Goal: Task Accomplishment & Management: Use online tool/utility

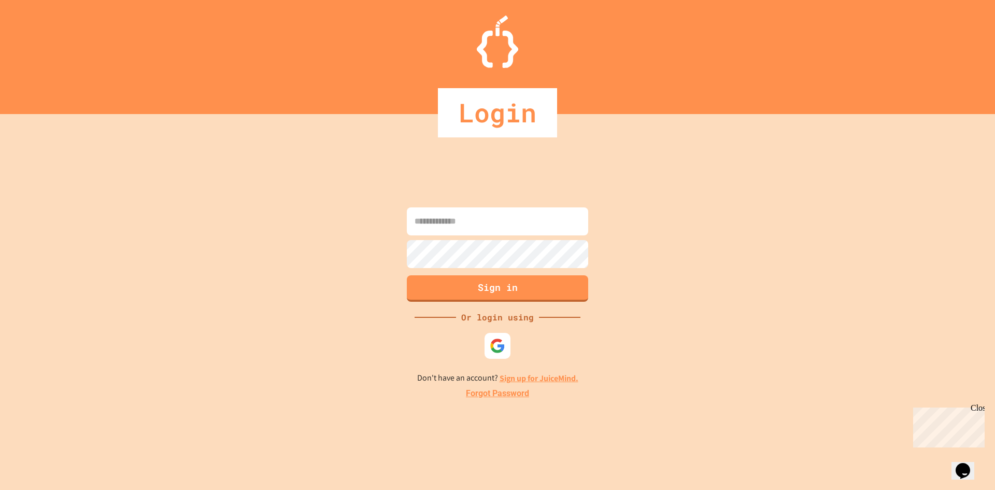
click at [510, 230] on input at bounding box center [497, 221] width 181 height 28
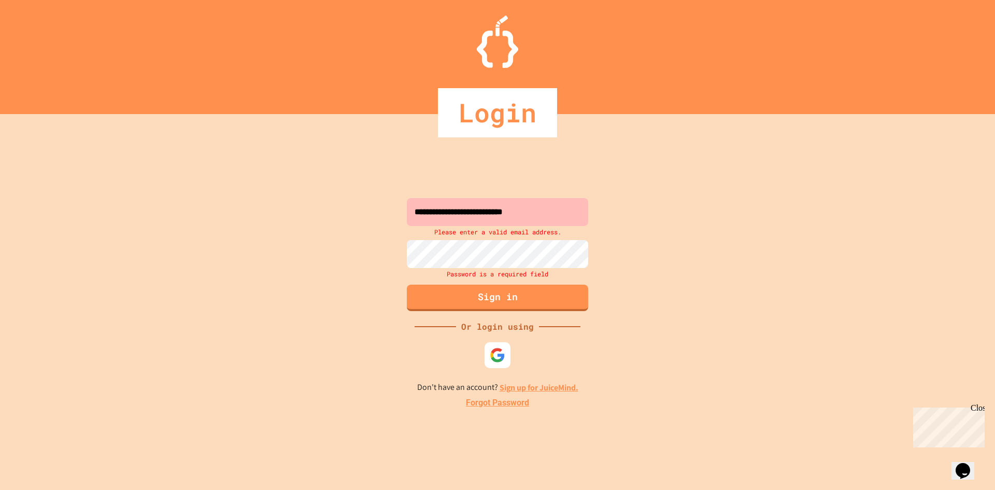
click at [461, 212] on input "**********" at bounding box center [497, 212] width 181 height 28
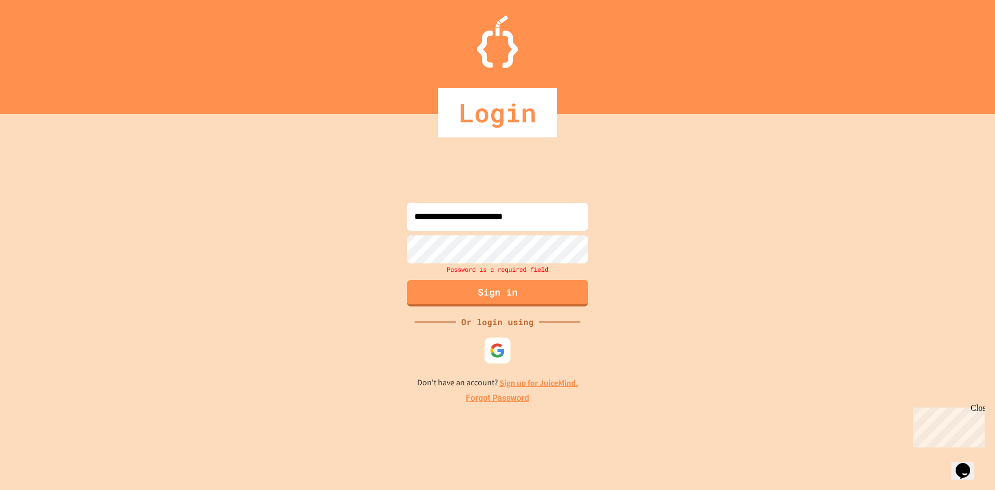
type input "**********"
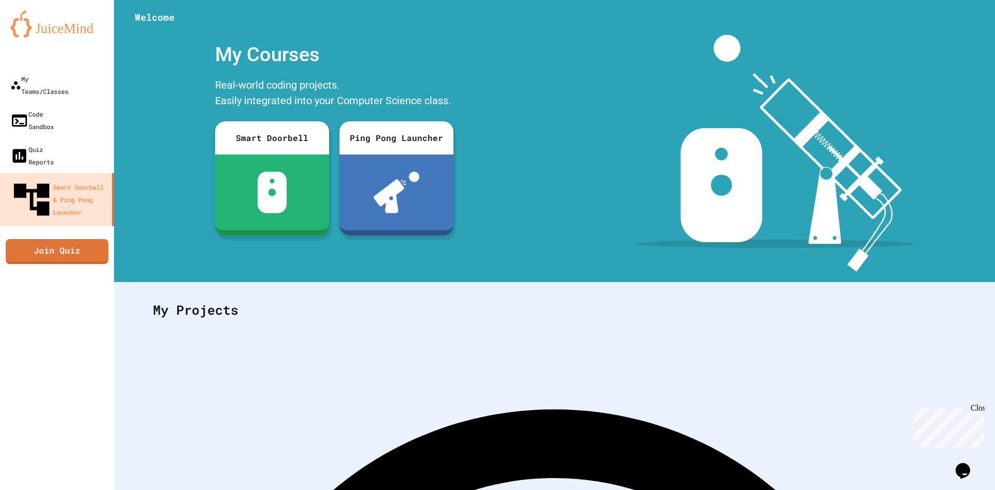
click at [83, 61] on div at bounding box center [57, 57] width 114 height 21
click at [82, 69] on link "My Teams/Classes" at bounding box center [57, 85] width 118 height 36
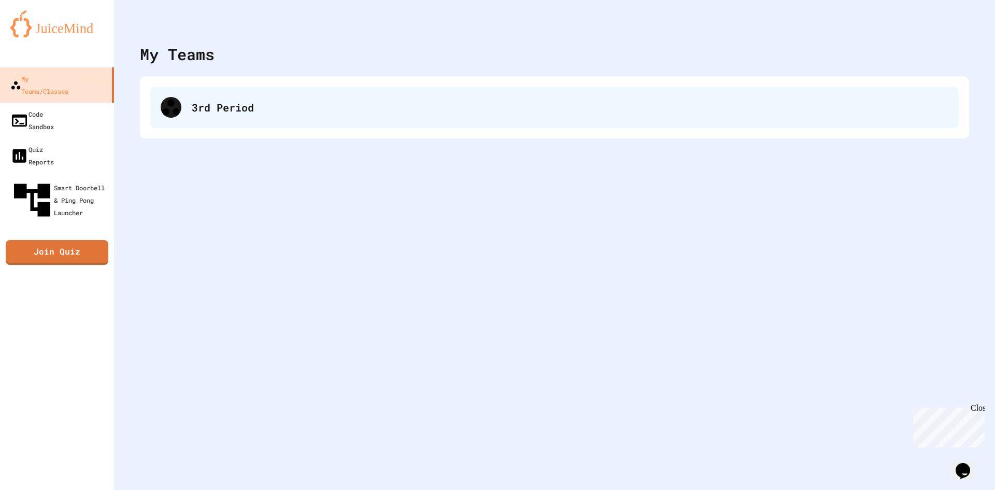
click at [189, 105] on div "3rd Period" at bounding box center [554, 107] width 808 height 41
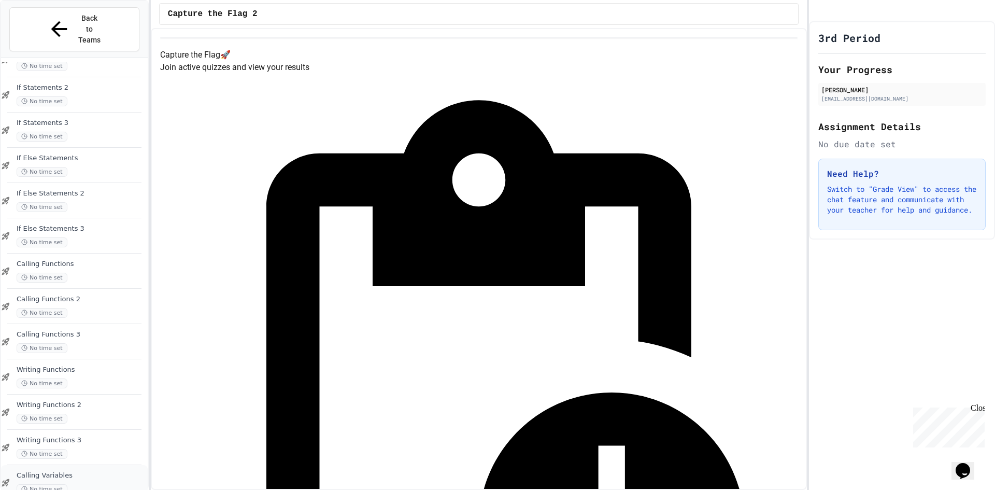
click at [73, 471] on span "Calling Variables" at bounding box center [81, 475] width 129 height 9
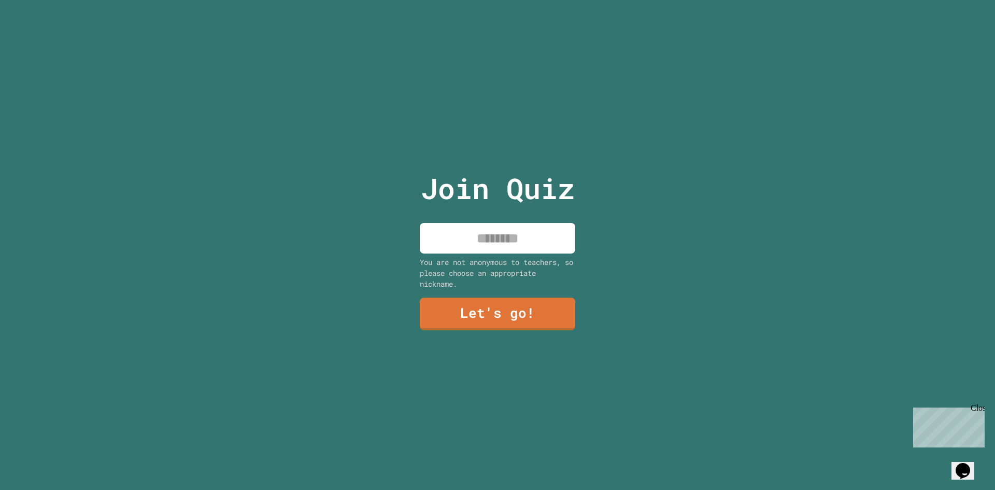
drag, startPoint x: 980, startPoint y: 408, endPoint x: 1475, endPoint y: 754, distance: 604.1
click at [980, 408] on div "Close" at bounding box center [977, 409] width 13 height 13
click at [518, 236] on input at bounding box center [497, 238] width 155 height 31
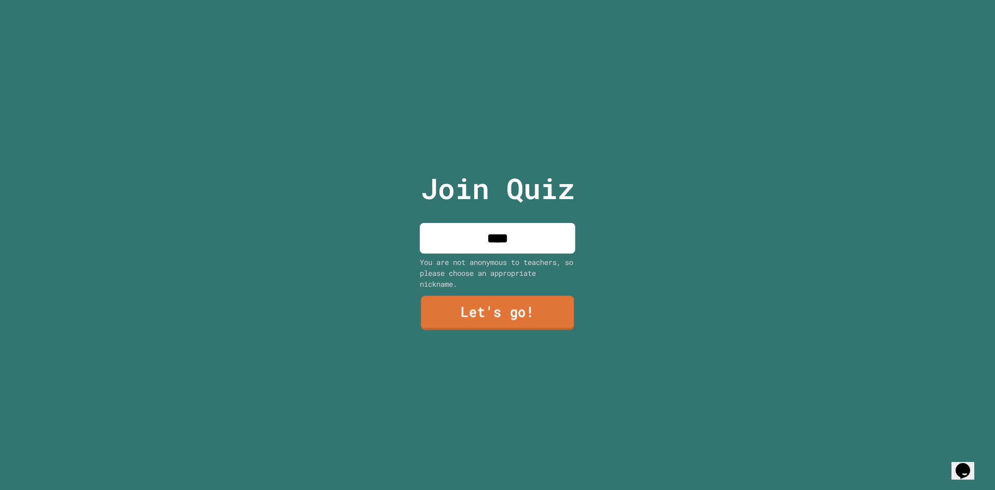
type input "****"
click at [527, 306] on link "Let's go!" at bounding box center [497, 313] width 153 height 34
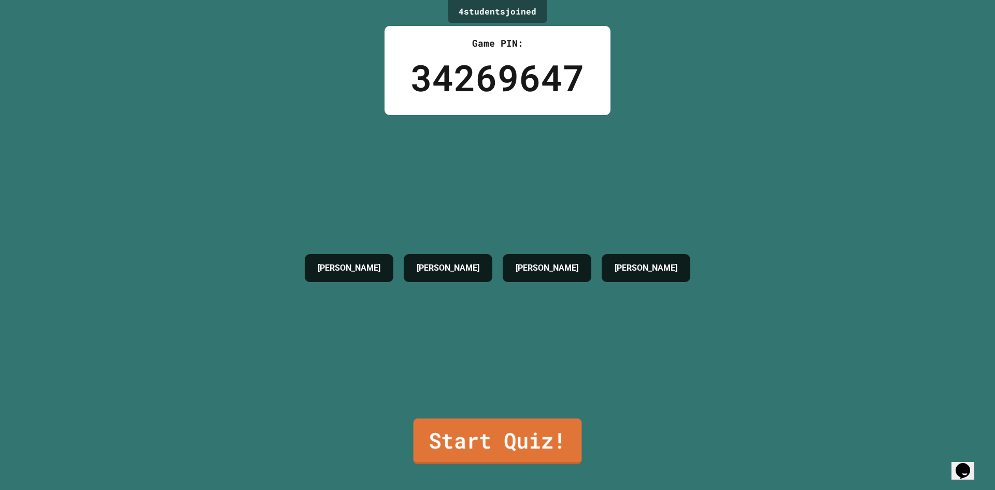
click at [504, 431] on link "Start Quiz!" at bounding box center [498, 441] width 168 height 46
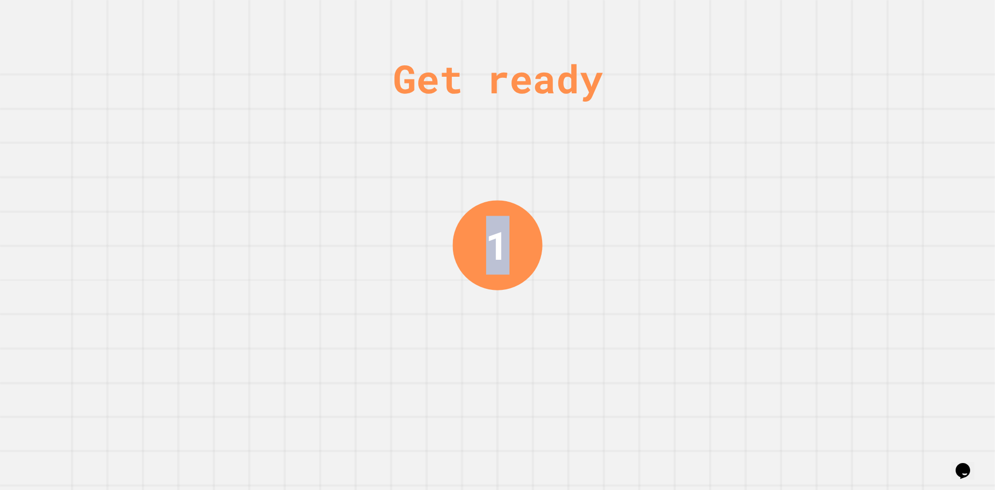
drag, startPoint x: 537, startPoint y: 246, endPoint x: 446, endPoint y: 243, distance: 91.3
click at [446, 243] on div "Get ready 1" at bounding box center [497, 245] width 995 height 490
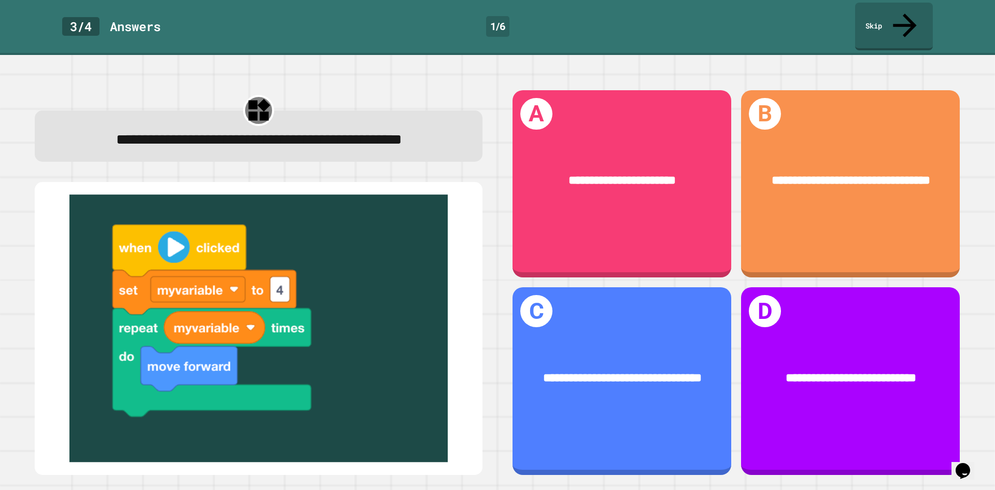
click at [437, 249] on img at bounding box center [258, 328] width 427 height 267
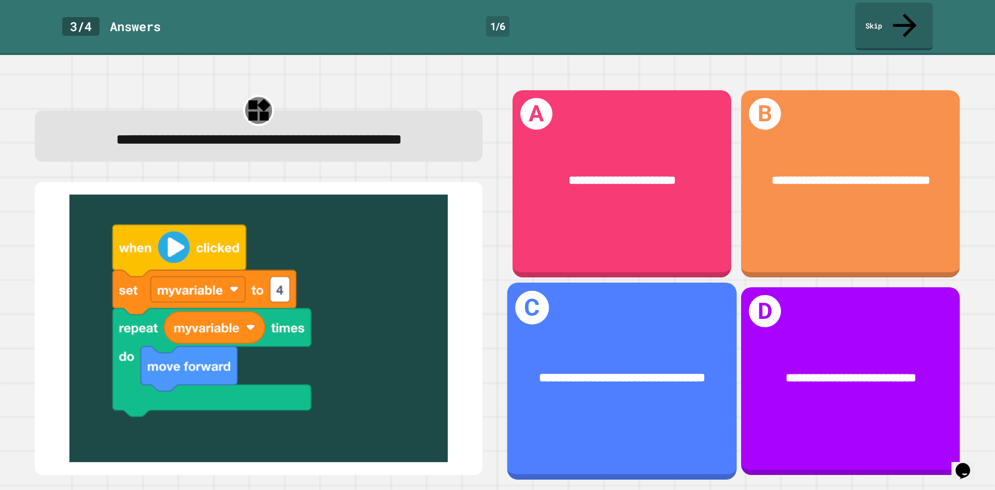
click at [613, 425] on div "**********" at bounding box center [622, 380] width 230 height 197
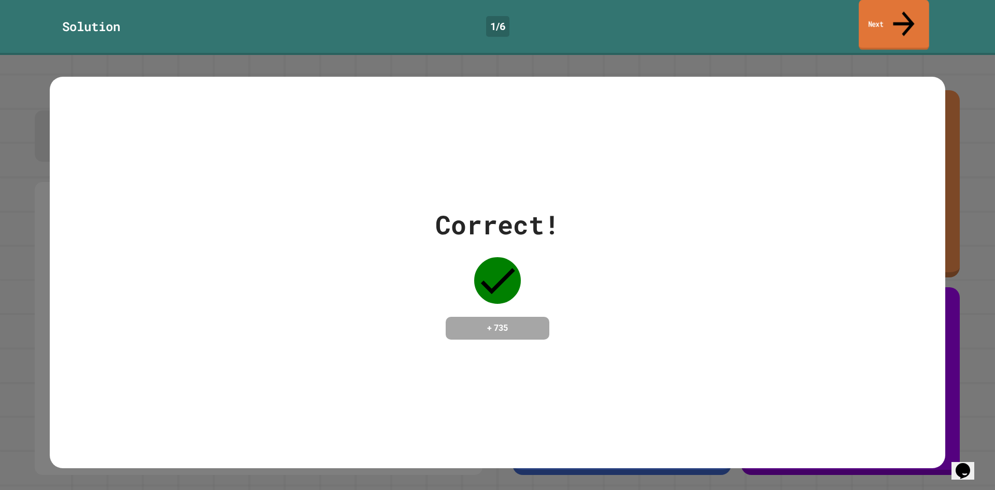
click at [910, 19] on link "Next" at bounding box center [894, 25] width 70 height 50
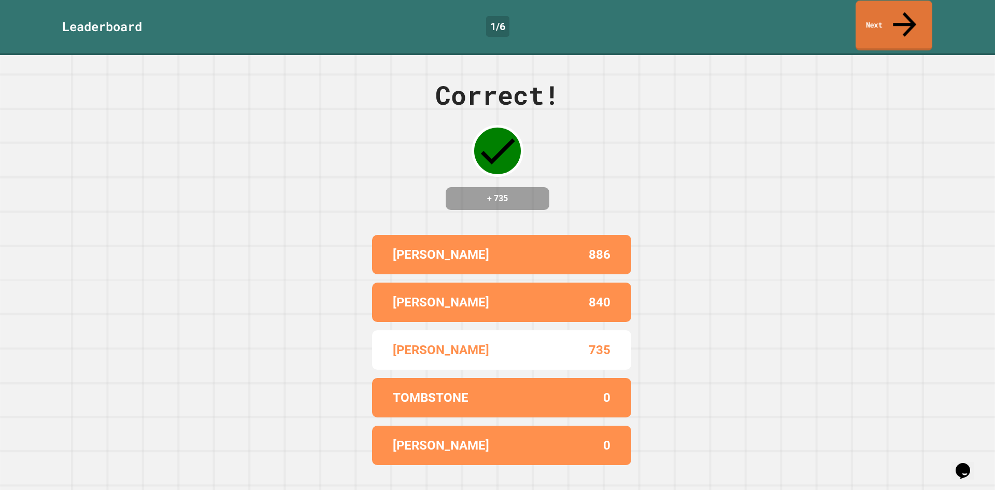
click at [853, 1] on div "Leaderboard 1 / 6 Next" at bounding box center [497, 27] width 995 height 55
click at [872, 14] on link "Next" at bounding box center [894, 26] width 77 height 50
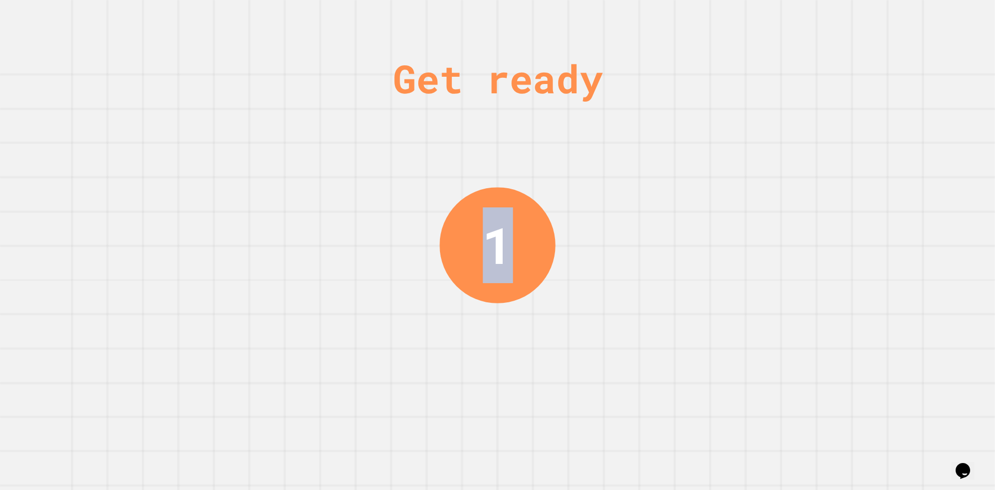
drag, startPoint x: 543, startPoint y: 236, endPoint x: 424, endPoint y: 238, distance: 119.2
click at [424, 238] on div "Get ready 1" at bounding box center [497, 245] width 995 height 490
click at [416, 254] on div "Get ready 1" at bounding box center [497, 245] width 995 height 490
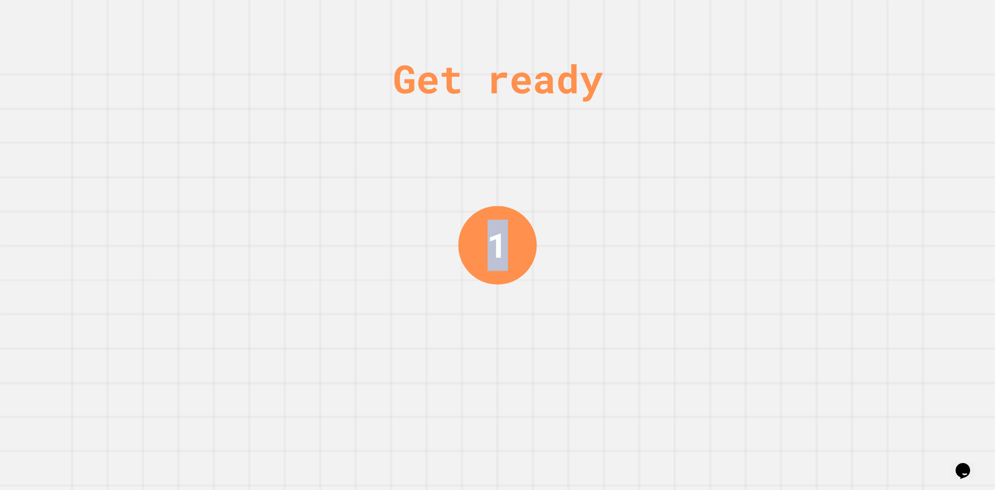
click at [390, 307] on div "Get ready 1" at bounding box center [497, 245] width 995 height 490
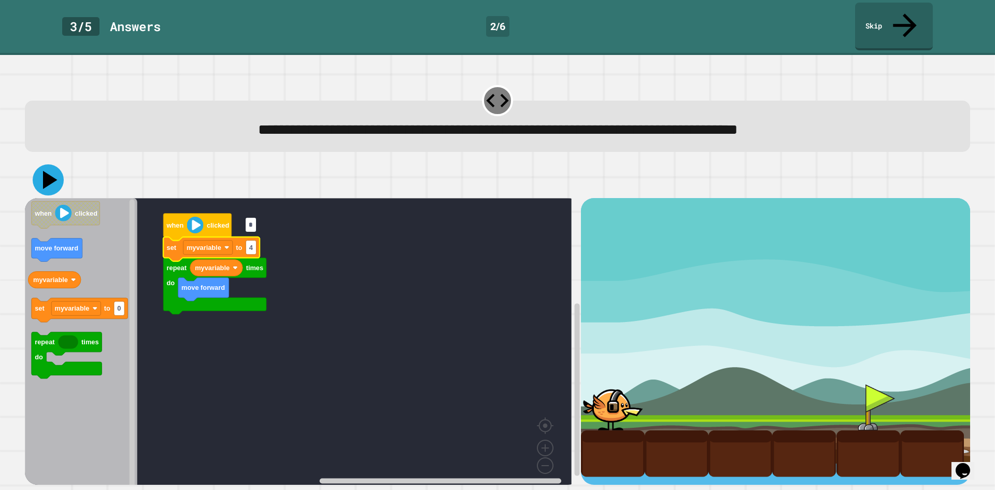
type input "*"
click at [52, 164] on icon at bounding box center [48, 179] width 31 height 31
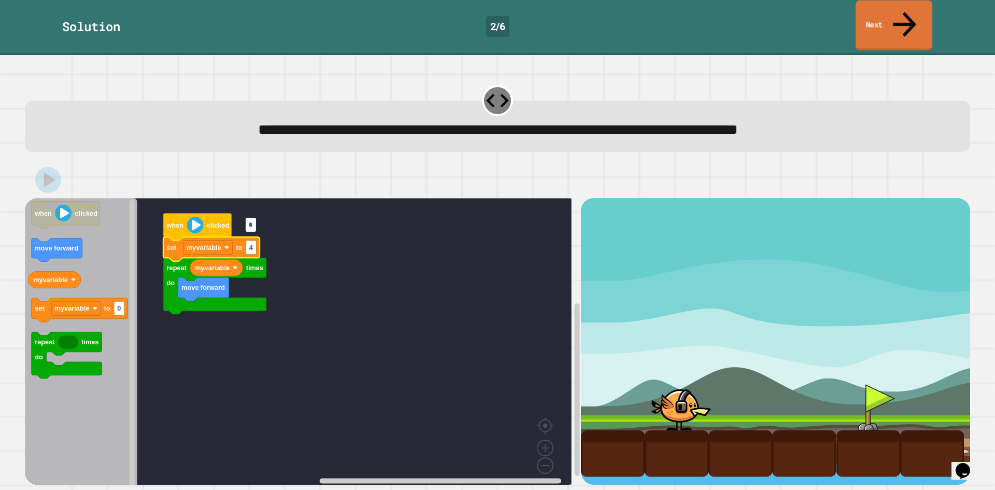
click at [893, 20] on link "Next" at bounding box center [894, 26] width 77 height 50
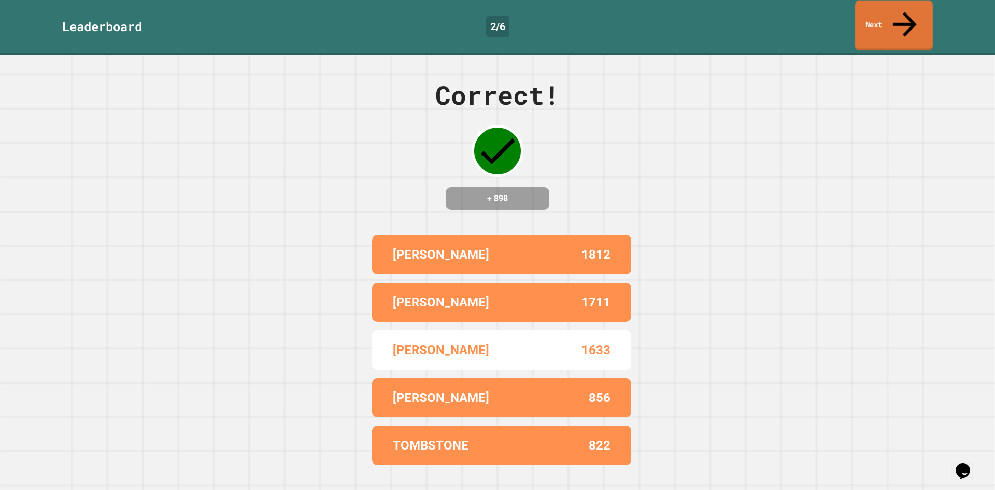
click at [893, 20] on link "Next" at bounding box center [894, 26] width 78 height 50
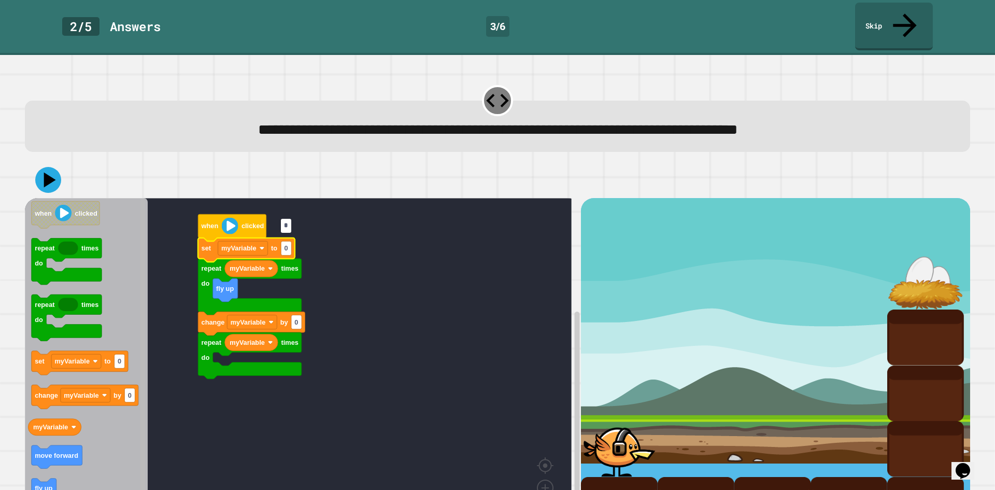
type input "*"
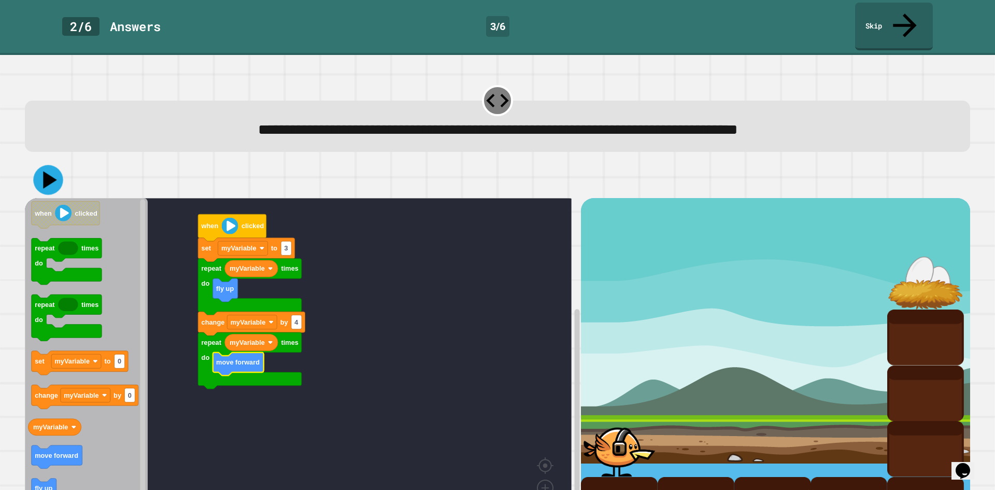
click at [39, 165] on icon at bounding box center [48, 180] width 30 height 30
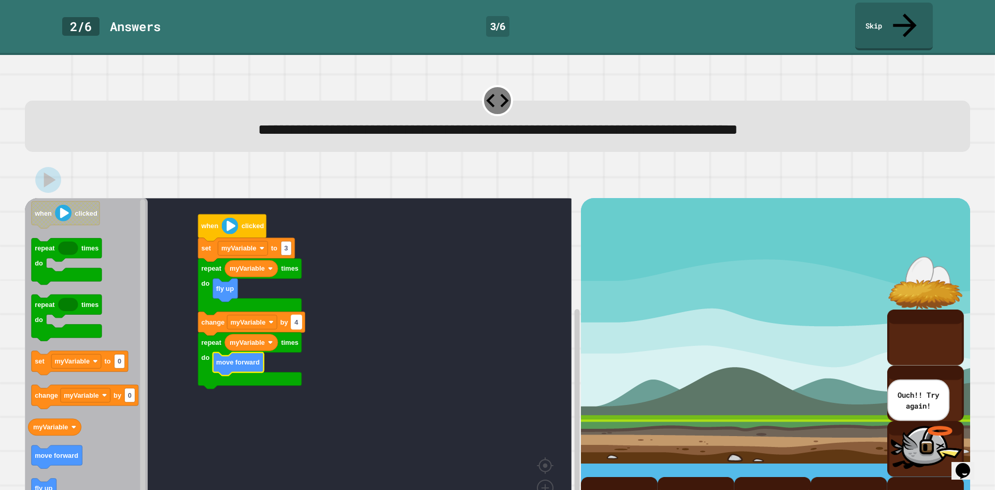
click at [302, 315] on rect "Blockly Workspace" at bounding box center [296, 322] width 10 height 14
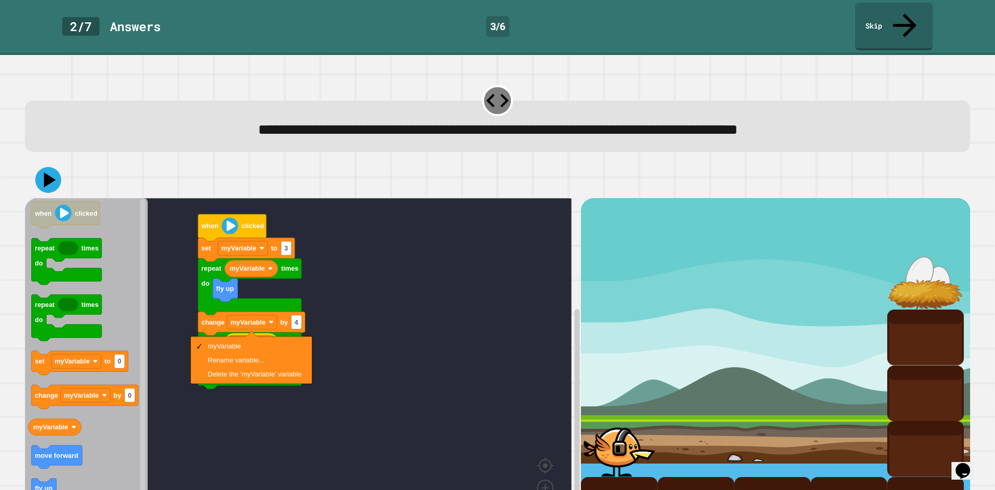
click at [340, 307] on rect "Blockly Workspace" at bounding box center [298, 365] width 547 height 334
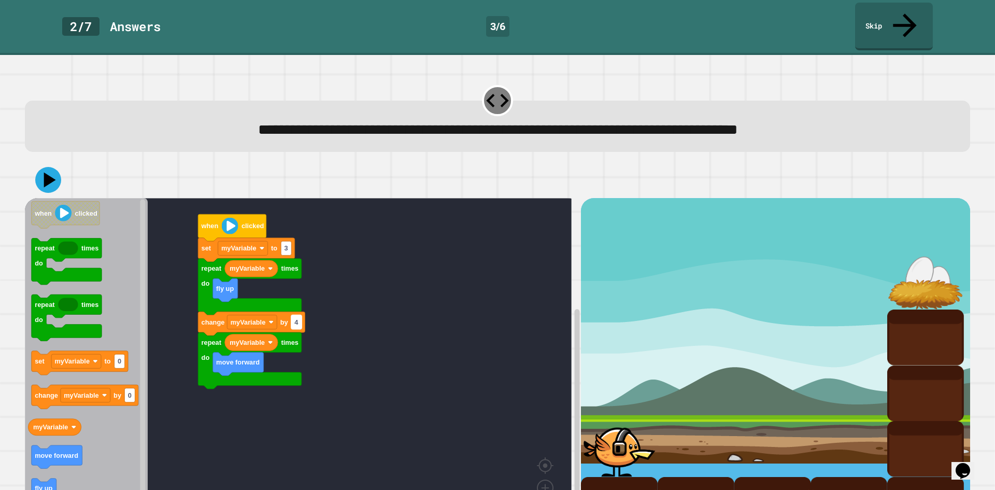
click at [298, 315] on rect "Blockly Workspace" at bounding box center [296, 322] width 10 height 14
type input "*"
click at [179, 336] on rect "Blockly Workspace" at bounding box center [298, 365] width 547 height 334
click at [53, 164] on icon at bounding box center [48, 179] width 31 height 31
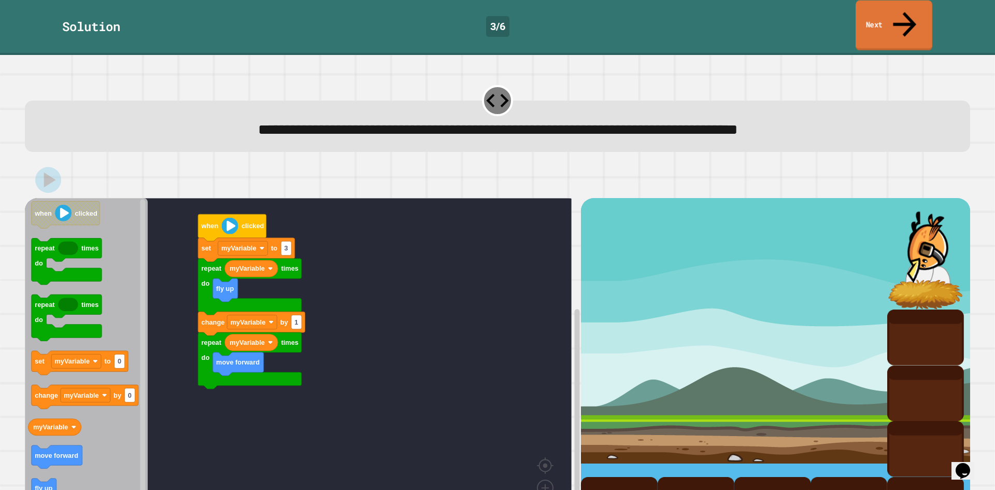
click at [895, 15] on link "Next" at bounding box center [894, 26] width 77 height 50
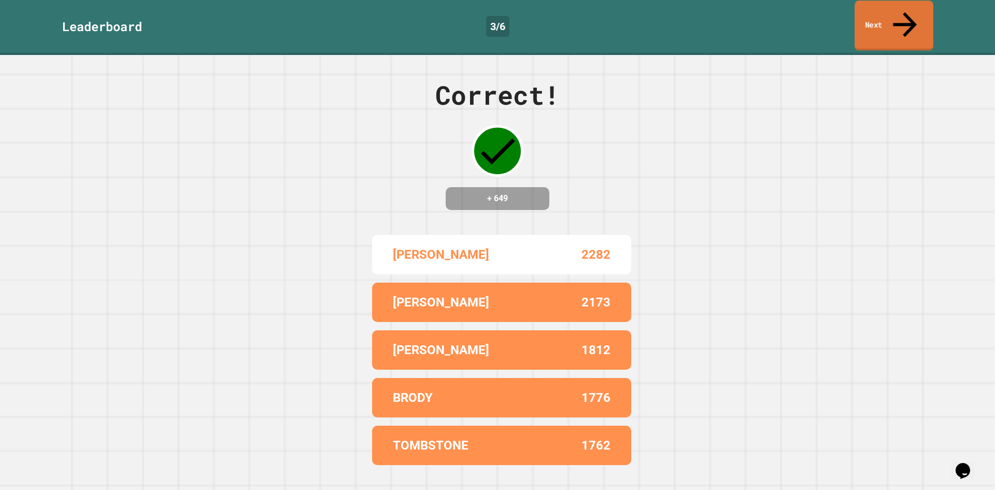
click at [884, 26] on div "Leaderboard 3 / 6 Next" at bounding box center [497, 27] width 995 height 55
click at [912, 8] on link "Next" at bounding box center [894, 25] width 74 height 50
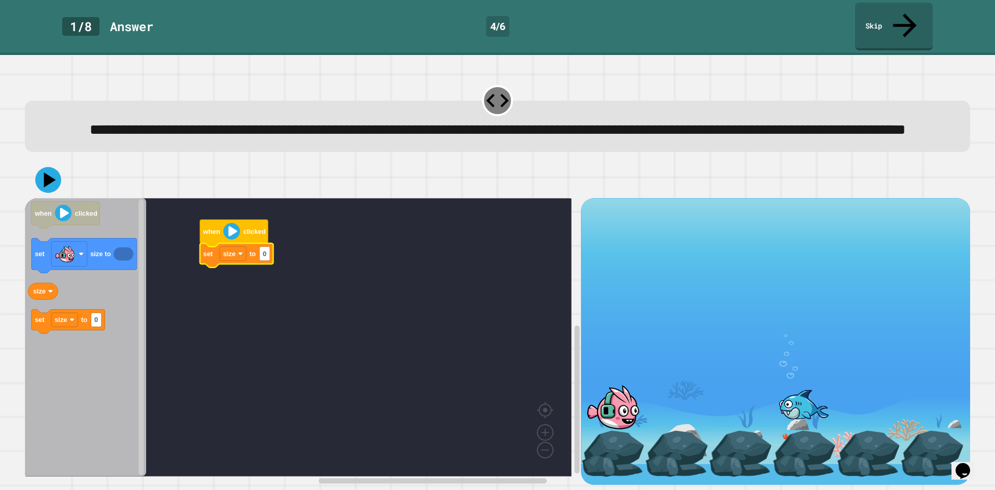
click at [271, 262] on icon "Blockly Workspace" at bounding box center [237, 256] width 74 height 24
click at [267, 257] on rect "Blockly Workspace" at bounding box center [265, 254] width 10 height 14
type input "***"
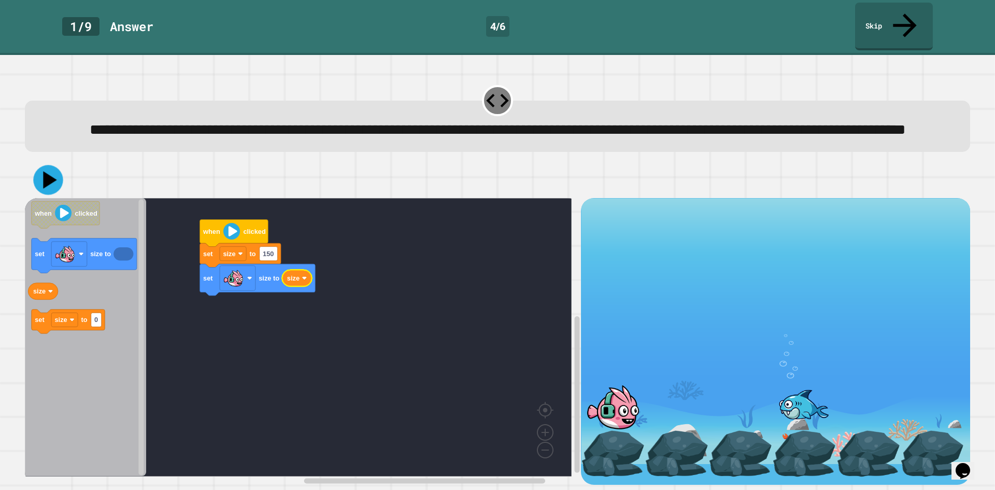
click at [48, 170] on icon at bounding box center [48, 180] width 30 height 30
click at [391, 183] on div at bounding box center [497, 180] width 945 height 36
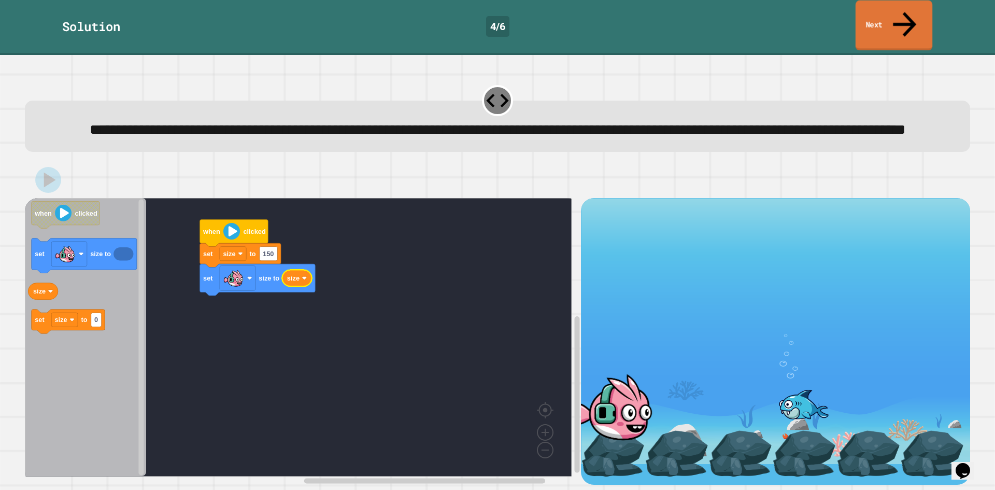
click at [905, 19] on link "Next" at bounding box center [894, 26] width 77 height 50
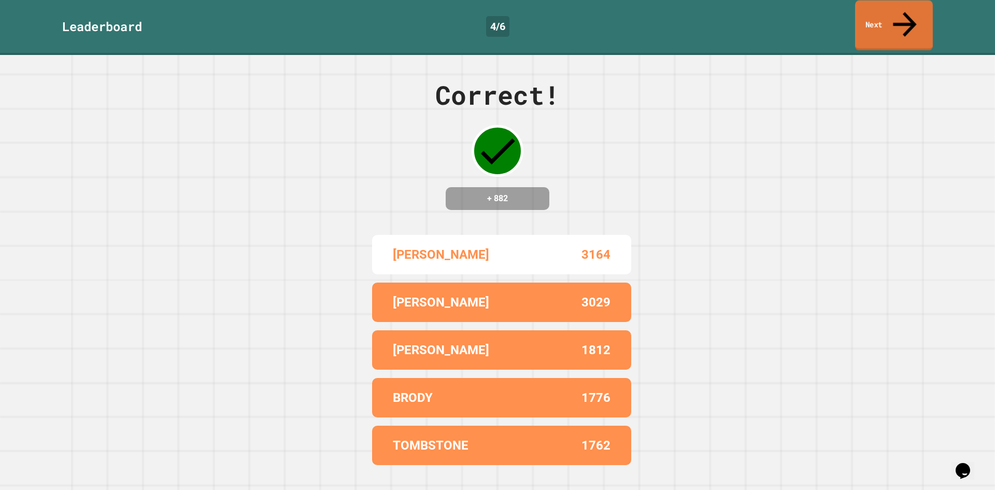
click at [905, 19] on link "Next" at bounding box center [894, 26] width 78 height 50
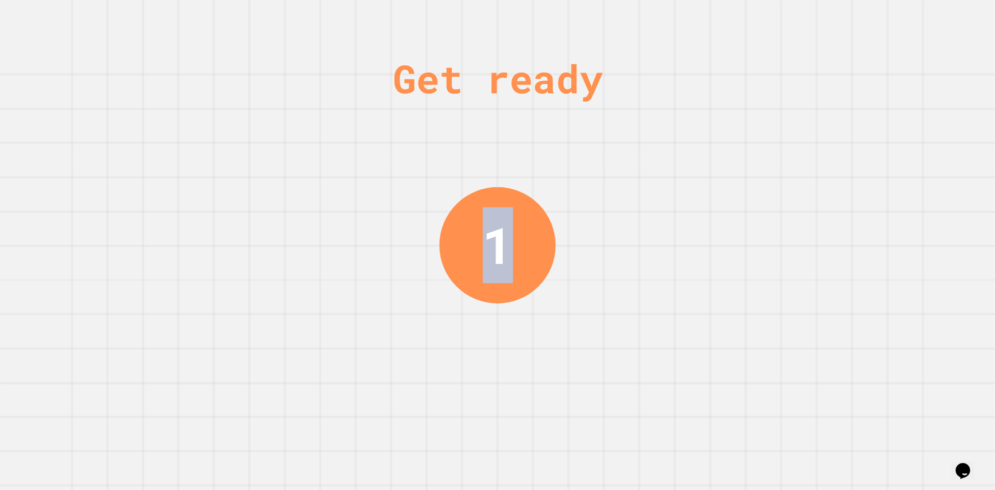
drag, startPoint x: 373, startPoint y: 202, endPoint x: 531, endPoint y: 208, distance: 158.2
click at [531, 208] on div "Get ready 1" at bounding box center [497, 245] width 995 height 490
click at [531, 208] on div "1" at bounding box center [497, 244] width 117 height 117
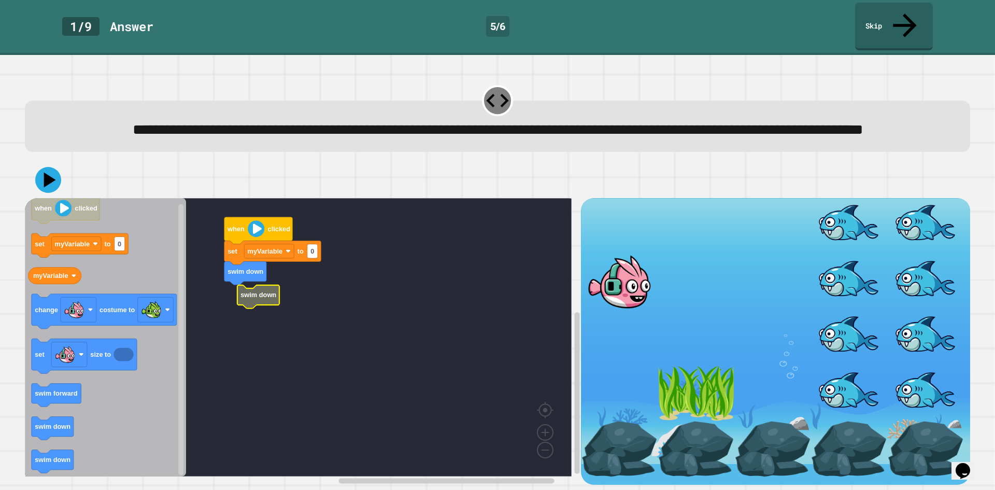
click at [259, 306] on g "set myVariable to 0 swim down when clicked swim down" at bounding box center [306, 337] width 562 height 278
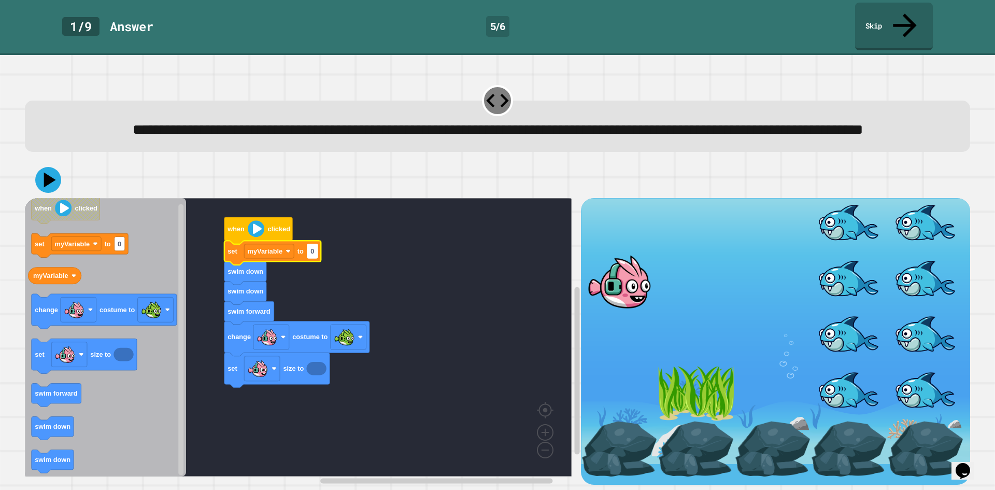
click at [317, 250] on rect "Blockly Workspace" at bounding box center [312, 251] width 10 height 14
type input "**"
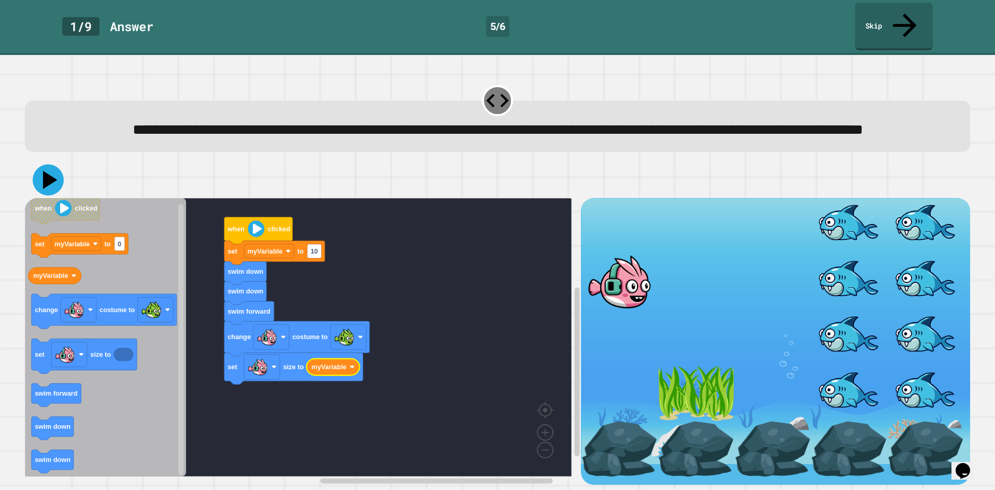
click at [56, 184] on icon at bounding box center [48, 179] width 31 height 31
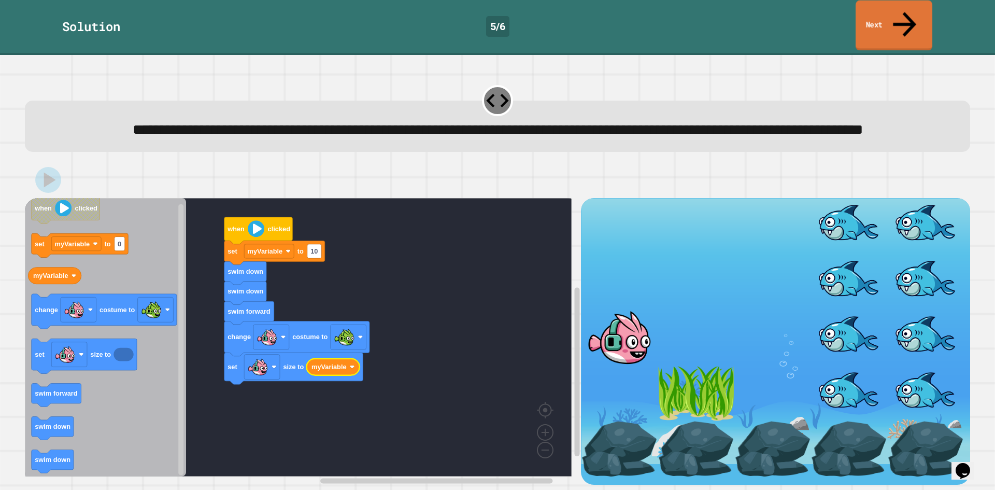
click at [888, 17] on link "Next" at bounding box center [894, 26] width 77 height 50
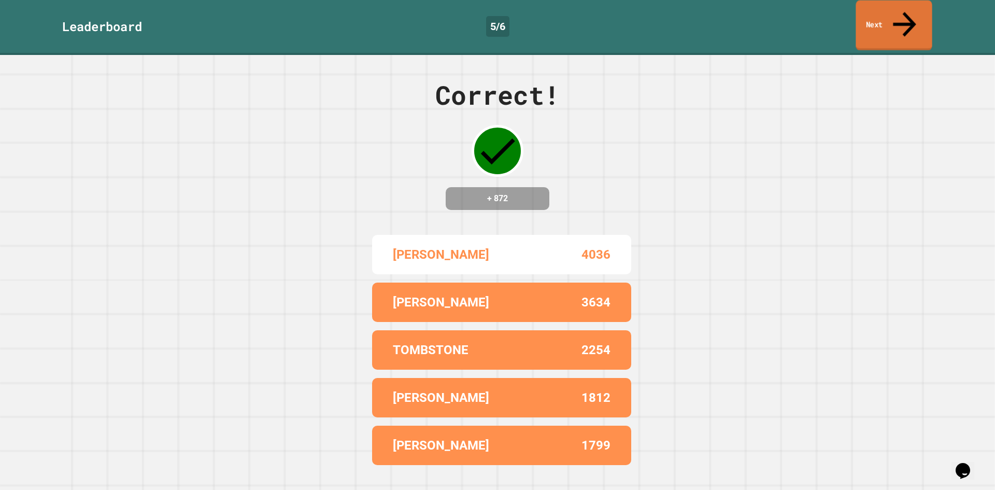
click at [888, 17] on link "Next" at bounding box center [894, 26] width 76 height 50
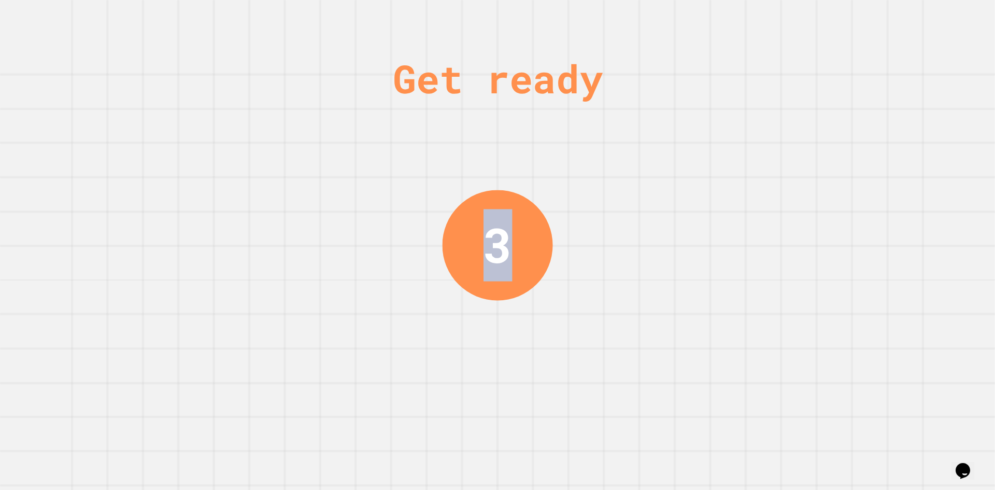
drag, startPoint x: 405, startPoint y: 212, endPoint x: 592, endPoint y: 239, distance: 189.1
click at [592, 239] on div "Get ready 3" at bounding box center [497, 245] width 995 height 490
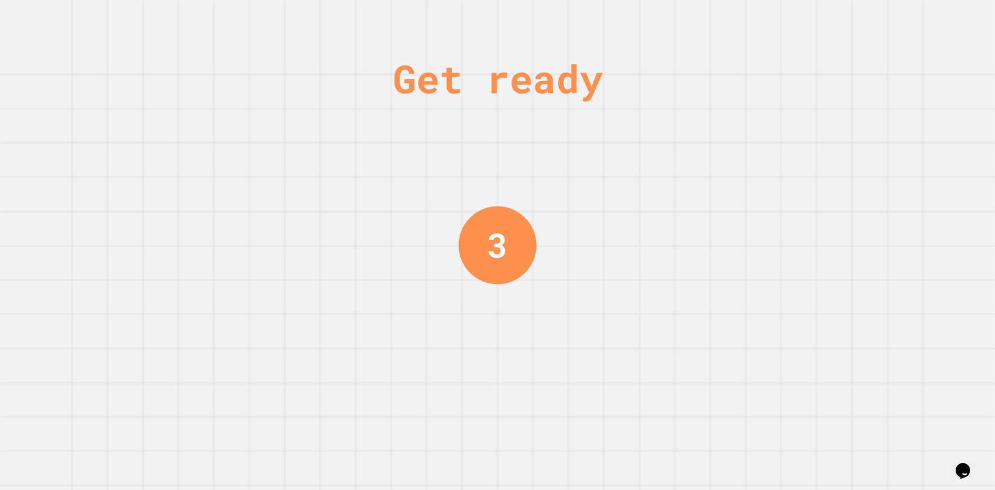
click at [592, 239] on div "Get ready 3" at bounding box center [497, 245] width 995 height 490
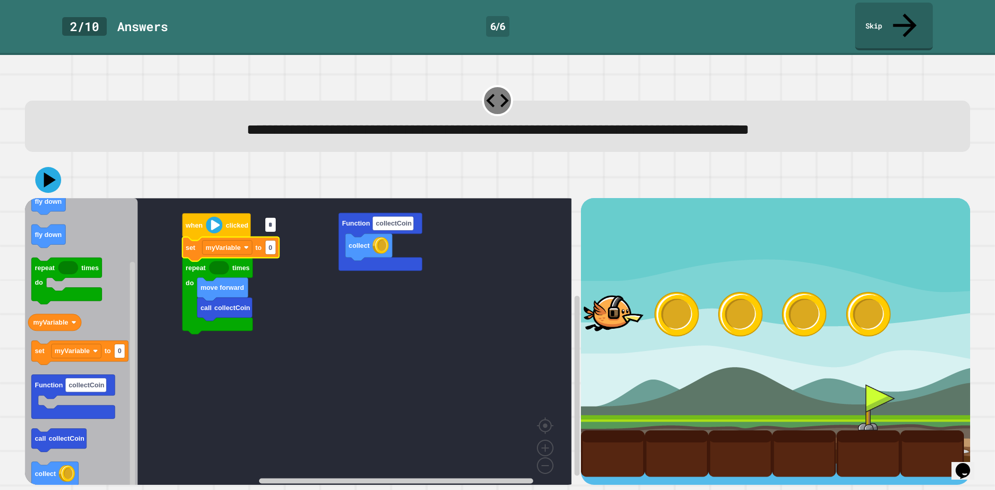
type input "*"
click at [61, 224] on icon "when clicked move forward fly down fly down repeat times do myVariable set myVa…" at bounding box center [81, 345] width 113 height 294
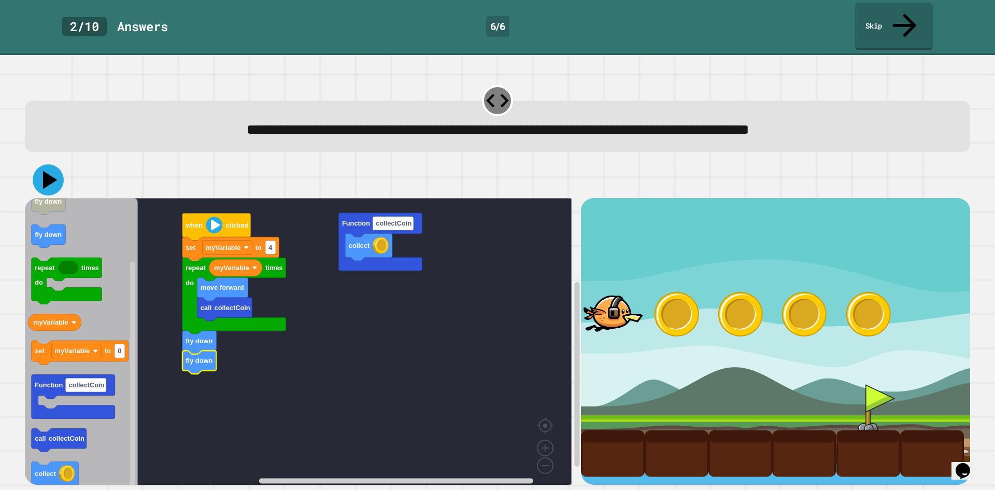
click at [56, 164] on icon at bounding box center [48, 179] width 31 height 31
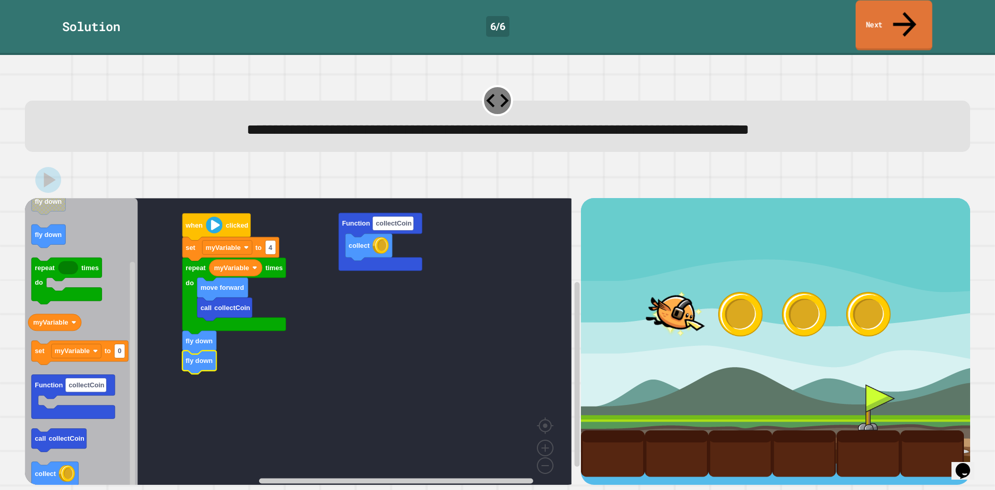
click at [904, 22] on link "Next" at bounding box center [894, 26] width 77 height 50
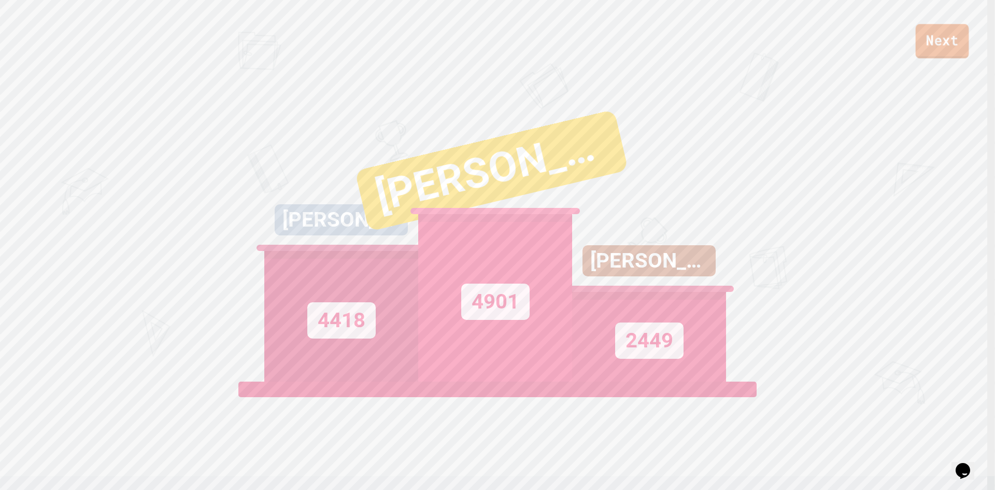
click at [950, 28] on link "Next" at bounding box center [942, 41] width 53 height 34
